Goal: Task Accomplishment & Management: Manage account settings

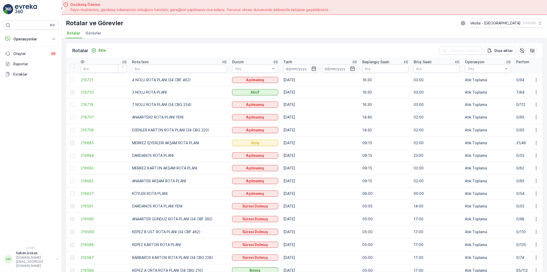
scroll to position [48, 0]
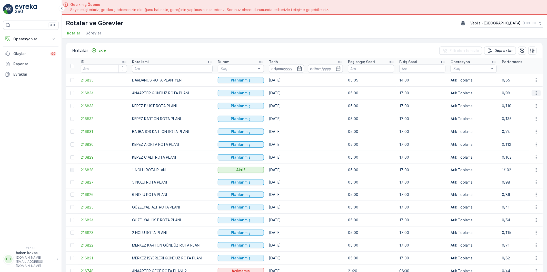
click at [536, 93] on icon "button" at bounding box center [536, 93] width 1 height 4
click at [518, 119] on span "Atanan Kişiyi Değiştir" at bounding box center [522, 121] width 36 height 5
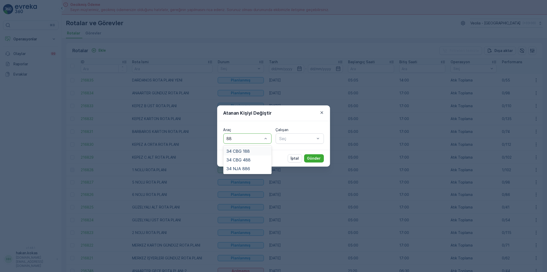
type input "886"
click at [242, 150] on span "34 NJA 886" at bounding box center [239, 151] width 24 height 5
click at [292, 137] on div at bounding box center [297, 138] width 36 height 5
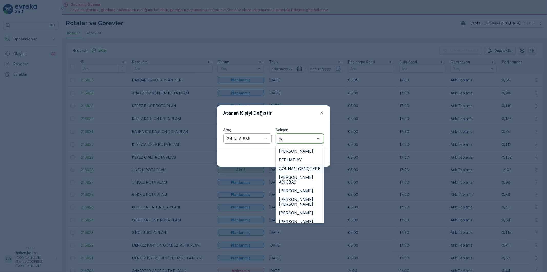
type input "has"
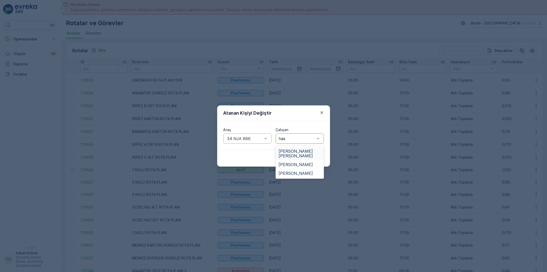
click at [304, 149] on span "[PERSON_NAME] [PERSON_NAME]" at bounding box center [300, 153] width 42 height 9
click at [311, 157] on p "Gönder" at bounding box center [314, 158] width 14 height 5
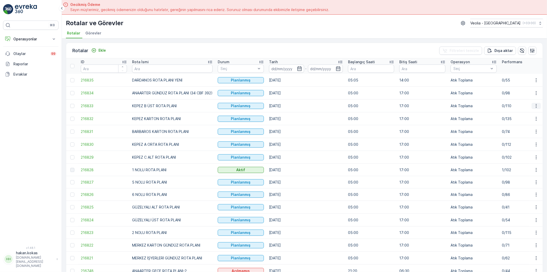
click at [535, 105] on icon "button" at bounding box center [536, 105] width 5 height 5
click at [517, 133] on span "Atanan Kişiyi Değiştir" at bounding box center [522, 134] width 36 height 5
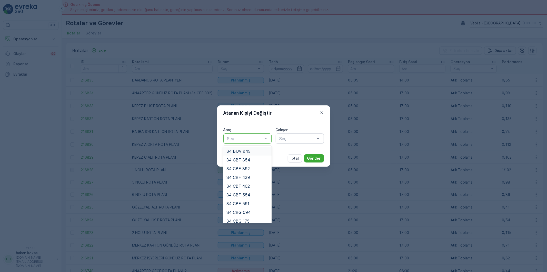
click at [253, 140] on div at bounding box center [245, 138] width 36 height 5
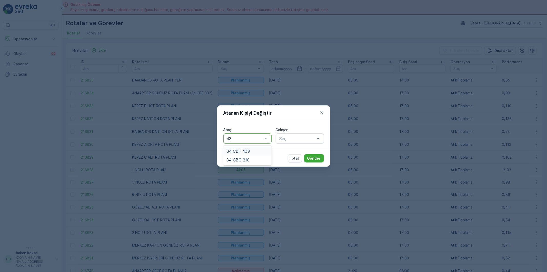
type input "439"
click at [243, 151] on span "34 CBF 439" at bounding box center [239, 151] width 24 height 5
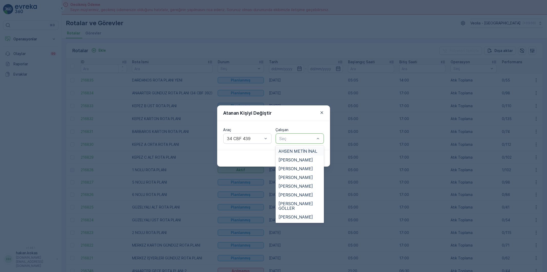
click at [287, 138] on div at bounding box center [297, 138] width 36 height 5
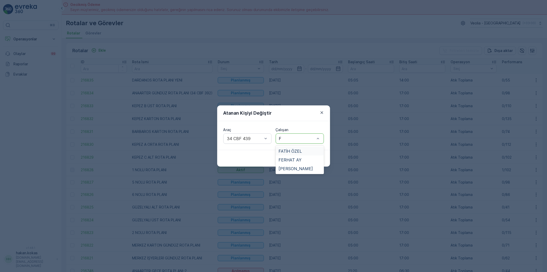
type input "FE"
click at [290, 150] on span "FERHAT AY" at bounding box center [290, 151] width 23 height 5
click at [315, 160] on p "Gönder" at bounding box center [314, 158] width 14 height 5
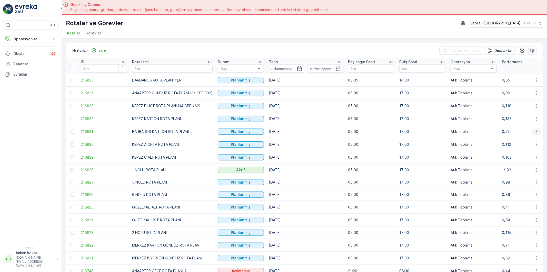
click at [534, 130] on icon "button" at bounding box center [536, 131] width 5 height 5
click at [518, 161] on span "Atanan Kişiyi Değiştir" at bounding box center [522, 160] width 36 height 5
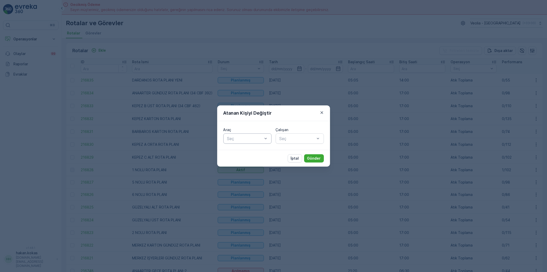
click at [256, 139] on div at bounding box center [245, 138] width 36 height 5
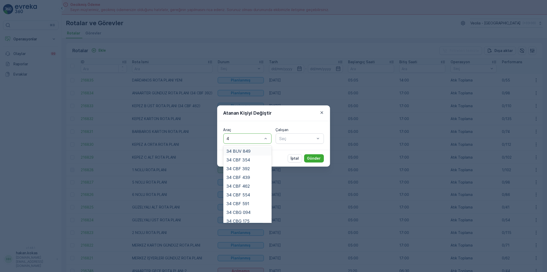
type input "46"
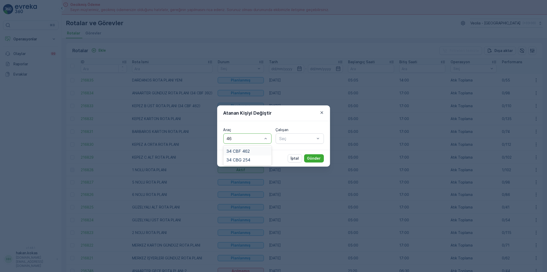
click at [238, 150] on span "34 CBF 462" at bounding box center [238, 151] width 23 height 5
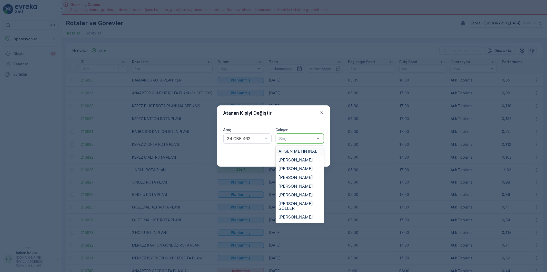
click at [300, 139] on div at bounding box center [297, 138] width 36 height 5
type input "HAM"
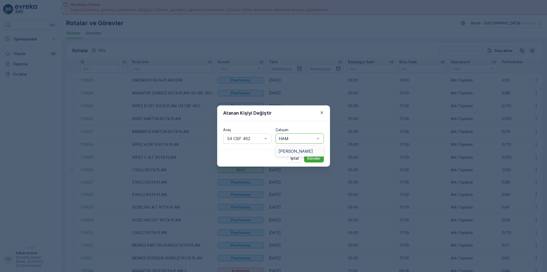
click at [302, 151] on span "[PERSON_NAME]" at bounding box center [296, 151] width 34 height 5
click at [315, 158] on p "Gönder" at bounding box center [314, 158] width 14 height 5
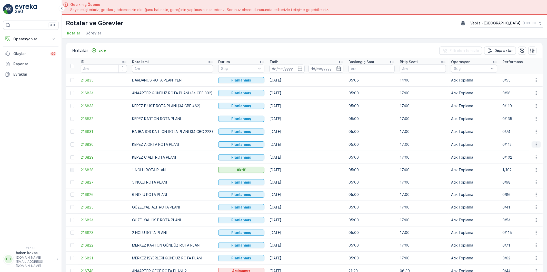
click at [536, 144] on icon "button" at bounding box center [536, 144] width 5 height 5
click at [512, 173] on span "Atanan Kişiyi Değiştir" at bounding box center [522, 173] width 36 height 5
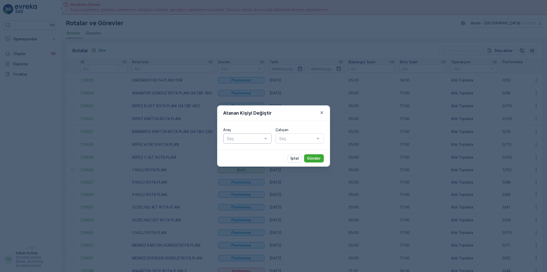
click at [245, 138] on div at bounding box center [245, 138] width 36 height 5
type input "228"
click at [245, 151] on span "34 CBG 228" at bounding box center [239, 151] width 24 height 5
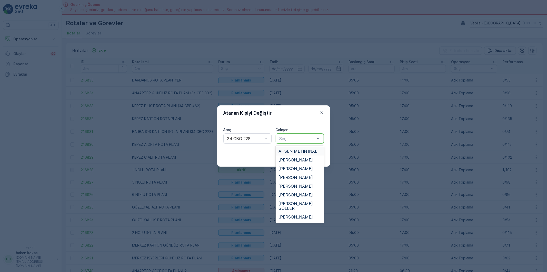
click at [282, 140] on div at bounding box center [297, 138] width 36 height 5
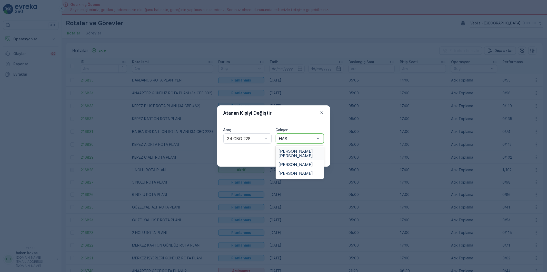
type input "HASA"
click at [294, 171] on span "[PERSON_NAME]" at bounding box center [296, 173] width 34 height 5
click at [311, 157] on p "Gönder" at bounding box center [314, 158] width 14 height 5
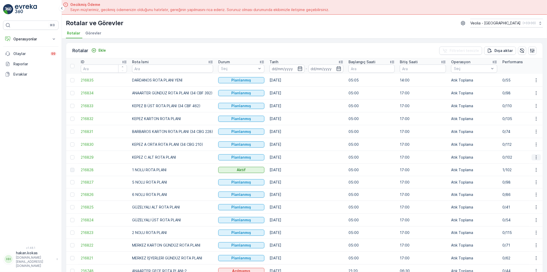
click at [536, 156] on icon "button" at bounding box center [536, 157] width 1 height 4
click at [527, 186] on span "Atanan Kişiyi Değiştir" at bounding box center [522, 186] width 36 height 5
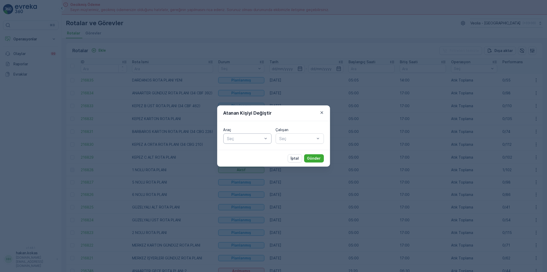
click at [251, 138] on div at bounding box center [245, 138] width 36 height 5
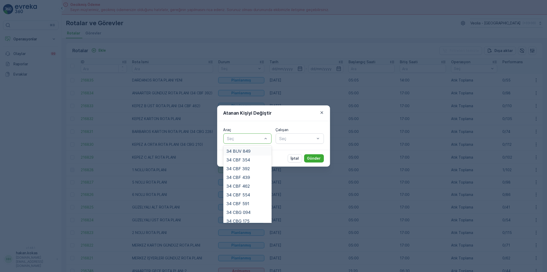
type input "1"
type input "59"
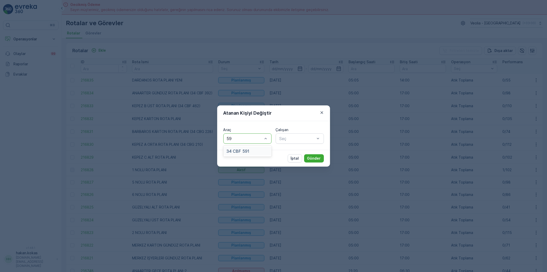
drag, startPoint x: 240, startPoint y: 150, endPoint x: 273, endPoint y: 149, distance: 33.6
click at [242, 150] on span "34 CBF 591" at bounding box center [238, 151] width 23 height 5
click at [287, 139] on div at bounding box center [297, 138] width 36 height 5
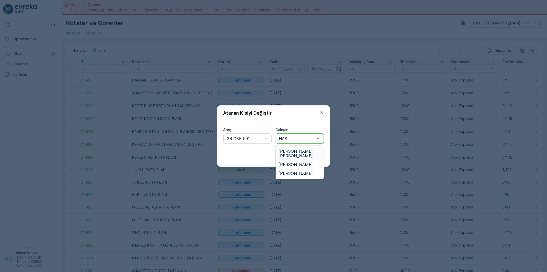
type input "HASA"
click at [297, 162] on span "[PERSON_NAME]" at bounding box center [296, 164] width 34 height 5
click at [313, 157] on p "Gönder" at bounding box center [314, 158] width 14 height 5
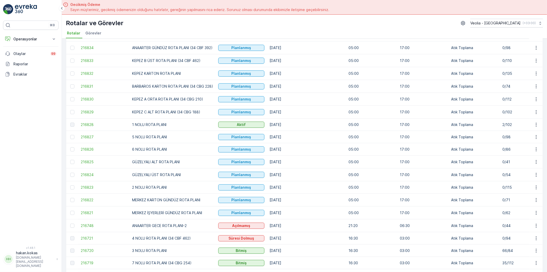
scroll to position [57, 0]
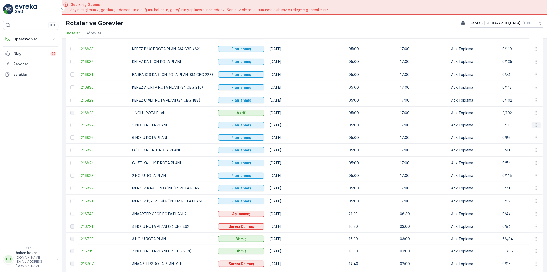
click at [536, 125] on icon "button" at bounding box center [536, 124] width 5 height 5
click at [522, 152] on span "Atanan Kişiyi Değiştir" at bounding box center [522, 154] width 36 height 5
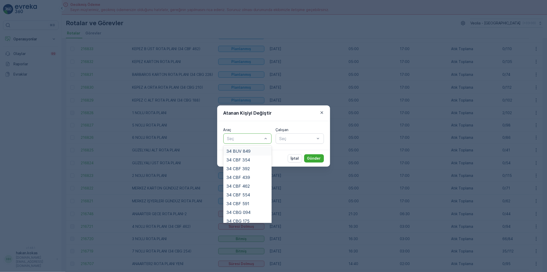
click at [245, 140] on div at bounding box center [245, 138] width 36 height 5
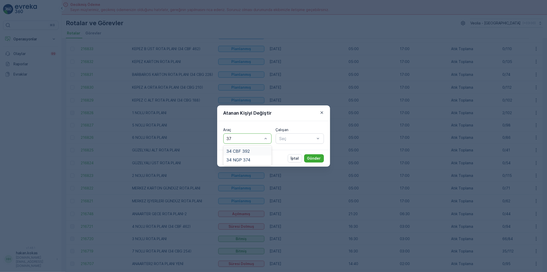
type input "374"
click at [253, 149] on div "34 NGP 374" at bounding box center [248, 151] width 42 height 5
click at [293, 140] on div at bounding box center [297, 138] width 36 height 5
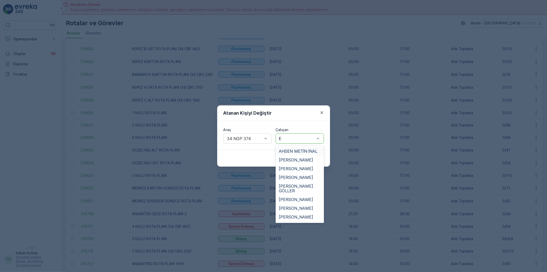
type input "ER"
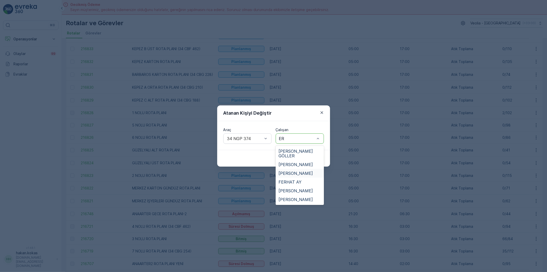
click at [296, 171] on span "[PERSON_NAME]" at bounding box center [296, 173] width 34 height 5
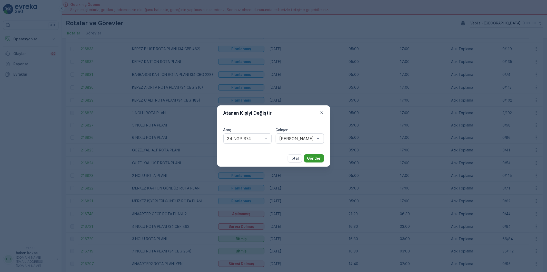
click at [311, 158] on p "Gönder" at bounding box center [314, 158] width 14 height 5
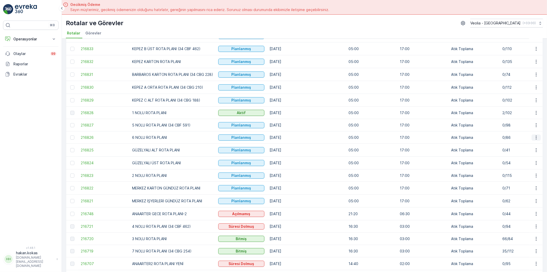
click at [536, 137] on icon "button" at bounding box center [536, 137] width 5 height 5
click at [524, 167] on span "Atanan Kişiyi Değiştir" at bounding box center [522, 167] width 36 height 5
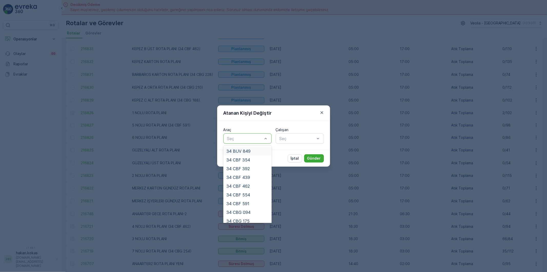
click at [250, 140] on div at bounding box center [245, 138] width 36 height 5
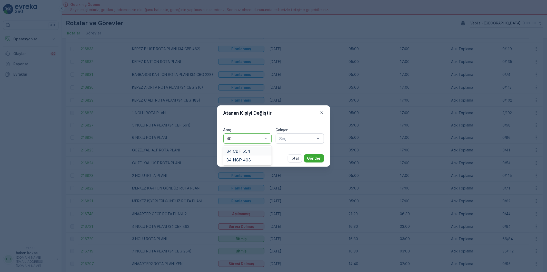
type input "403"
click at [249, 149] on span "34 NGP 403" at bounding box center [239, 151] width 24 height 5
click at [287, 140] on div at bounding box center [297, 138] width 36 height 5
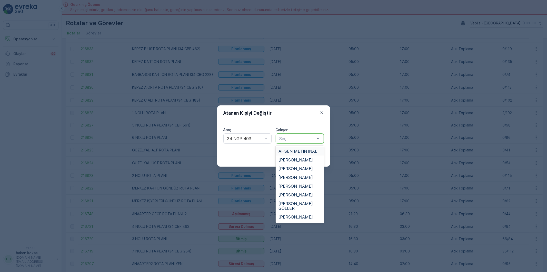
type input "h"
type input "HA"
click at [296, 190] on span "[PERSON_NAME]" at bounding box center [296, 190] width 34 height 5
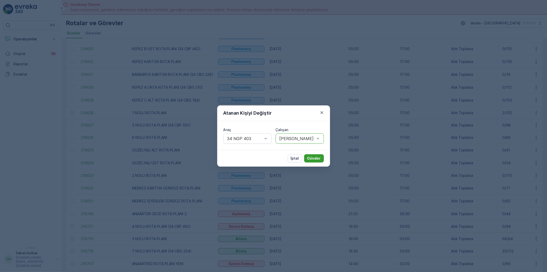
click at [313, 158] on p "Gönder" at bounding box center [314, 158] width 14 height 5
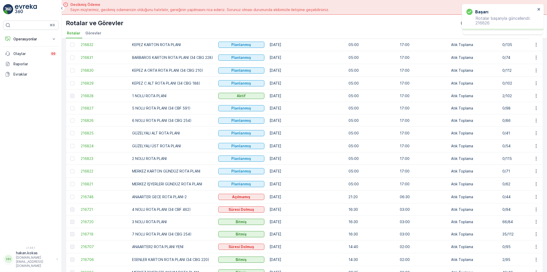
scroll to position [85, 0]
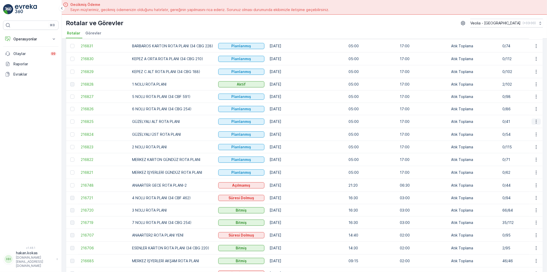
click at [536, 122] on icon "button" at bounding box center [536, 121] width 5 height 5
click at [521, 150] on span "Atanan Kişiyi Değiştir" at bounding box center [522, 151] width 36 height 5
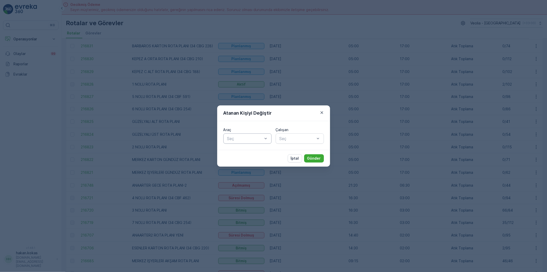
click at [255, 140] on div at bounding box center [245, 138] width 36 height 5
type input "175"
click at [253, 151] on div "34 CBG 175" at bounding box center [248, 151] width 42 height 5
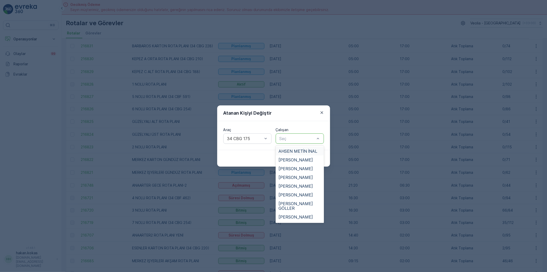
click at [283, 140] on div at bounding box center [297, 138] width 36 height 5
type input "GÜ"
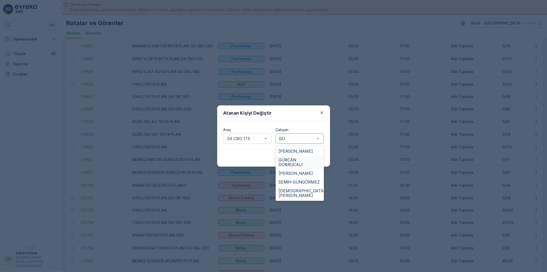
click at [288, 160] on span "GÜRCAN DOBRUCALI" at bounding box center [300, 161] width 42 height 9
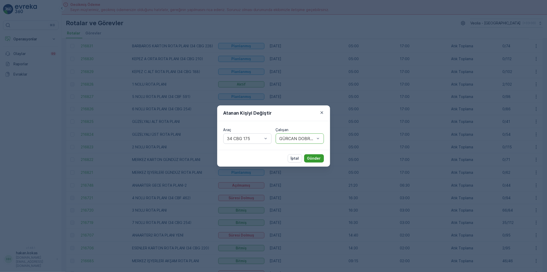
click at [312, 156] on p "Gönder" at bounding box center [314, 158] width 14 height 5
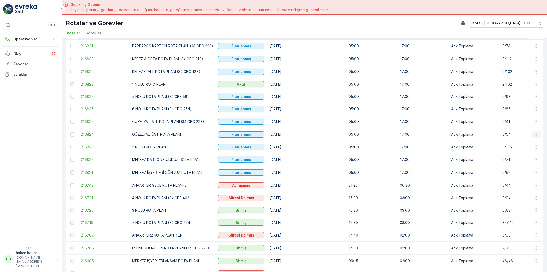
click at [536, 135] on icon "button" at bounding box center [536, 134] width 1 height 4
click at [532, 165] on span "Atanan Kişiyi Değiştir" at bounding box center [522, 164] width 36 height 5
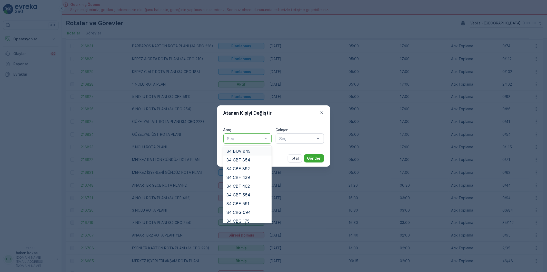
click at [257, 137] on div at bounding box center [245, 138] width 36 height 5
click at [246, 159] on span "34 CBG 175" at bounding box center [238, 161] width 23 height 5
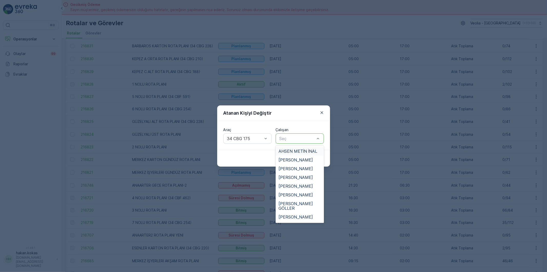
click at [293, 139] on div at bounding box center [297, 138] width 36 height 5
click at [291, 181] on span "GÜRCAN DOBRUCALI" at bounding box center [300, 185] width 42 height 9
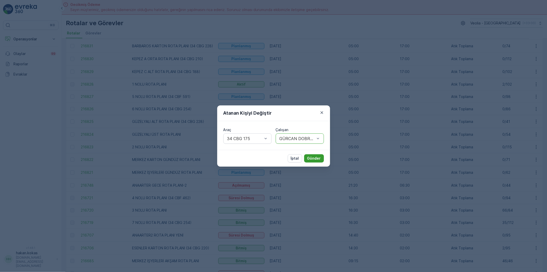
click at [307, 160] on button "Gönder" at bounding box center [314, 158] width 20 height 8
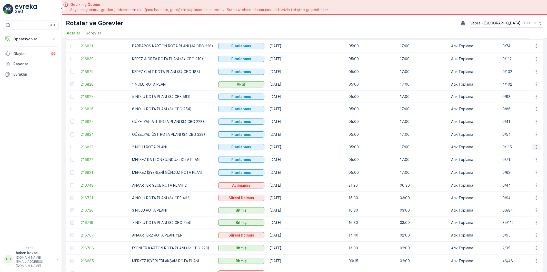
click at [535, 148] on icon "button" at bounding box center [536, 146] width 5 height 5
click at [527, 177] on span "Atanan Kişiyi Değiştir" at bounding box center [522, 177] width 36 height 5
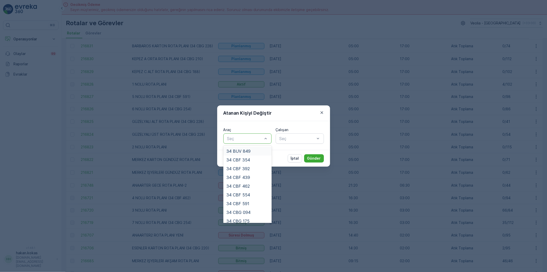
click at [230, 140] on div at bounding box center [245, 138] width 36 height 5
click at [242, 167] on span "34 CBF 392" at bounding box center [238, 168] width 23 height 5
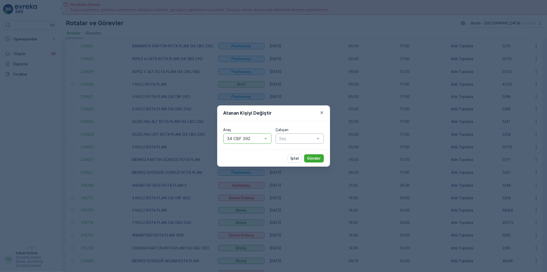
click at [284, 137] on div at bounding box center [297, 138] width 36 height 5
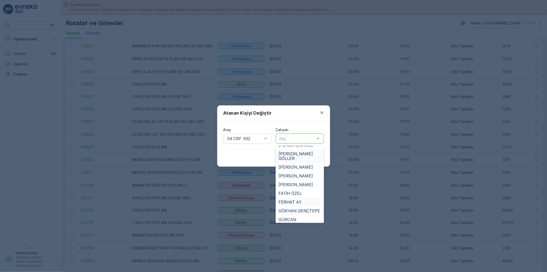
scroll to position [57, 0]
click at [298, 157] on span "[PERSON_NAME]" at bounding box center [296, 159] width 34 height 5
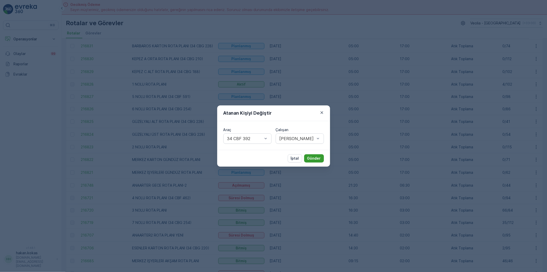
click at [312, 158] on p "Gönder" at bounding box center [314, 158] width 14 height 5
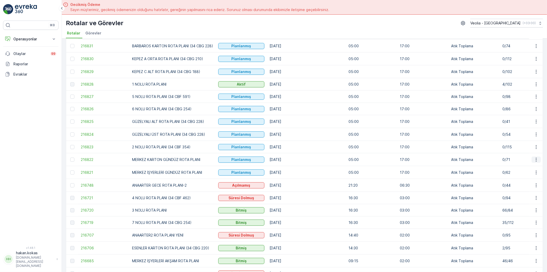
click at [537, 160] on icon "button" at bounding box center [536, 159] width 5 height 5
click at [526, 189] on span "Atanan Kişiyi Değiştir" at bounding box center [522, 189] width 36 height 5
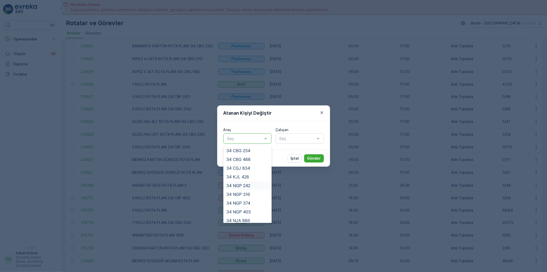
scroll to position [117, 0]
click at [248, 191] on span "34 NGP 316" at bounding box center [239, 191] width 24 height 5
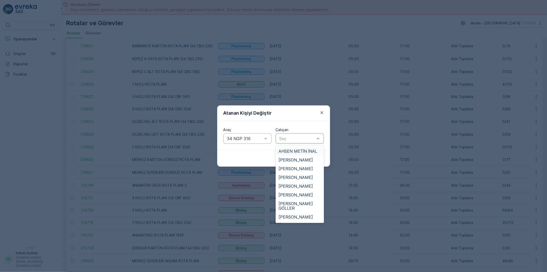
click at [299, 139] on div at bounding box center [297, 138] width 36 height 5
click at [291, 167] on span "[PERSON_NAME]" at bounding box center [296, 168] width 34 height 5
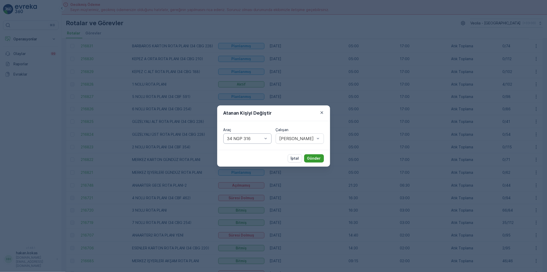
click at [312, 158] on p "Gönder" at bounding box center [314, 158] width 14 height 5
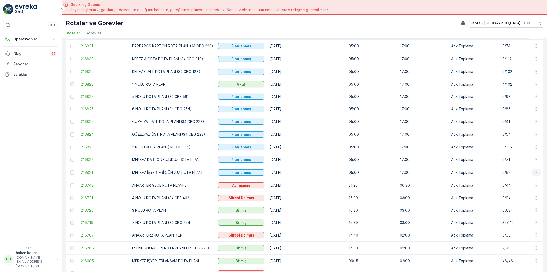
click at [536, 174] on icon "button" at bounding box center [536, 172] width 1 height 4
click at [518, 202] on span "Atanan Kişiyi Değiştir" at bounding box center [522, 202] width 36 height 5
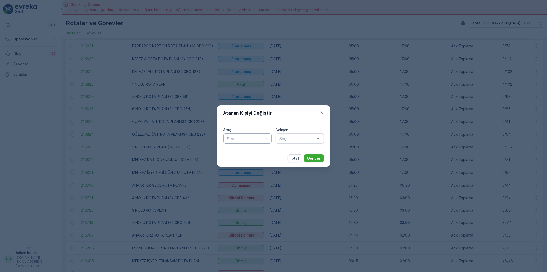
click at [247, 139] on div at bounding box center [245, 138] width 36 height 5
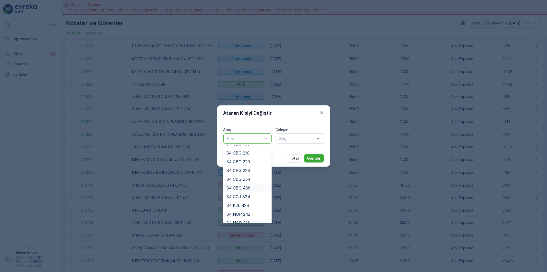
scroll to position [114, 0]
click at [248, 184] on span "34 NGP 242" at bounding box center [239, 185] width 24 height 5
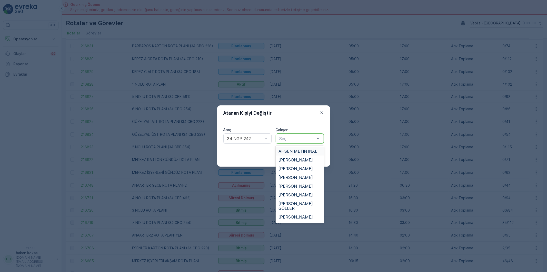
click at [293, 140] on div at bounding box center [297, 138] width 36 height 5
click at [295, 194] on span "[PERSON_NAME]" at bounding box center [296, 194] width 34 height 5
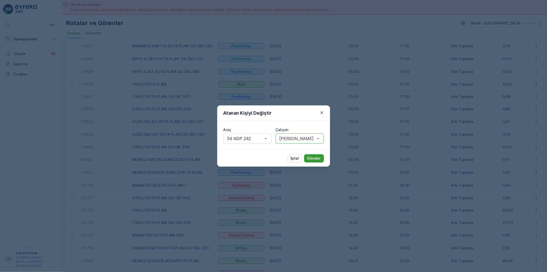
click at [317, 158] on p "Gönder" at bounding box center [314, 158] width 14 height 5
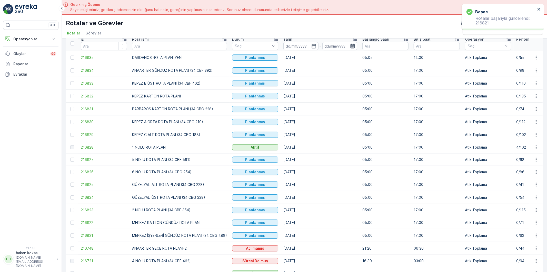
scroll to position [0, 0]
